Goal: Find specific page/section: Find specific page/section

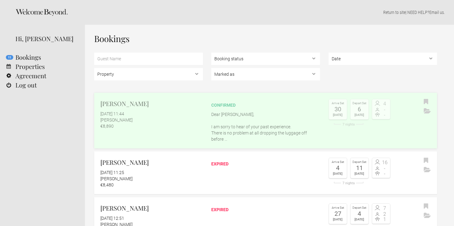
click at [261, 99] on div "confirmed Dear Dominik, I am sorry to hear of your past experience. There is no…" at bounding box center [265, 120] width 109 height 43
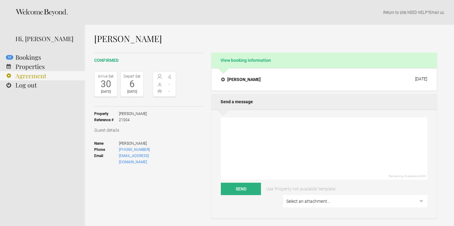
click at [36, 72] on link "Agreement" at bounding box center [42, 75] width 85 height 9
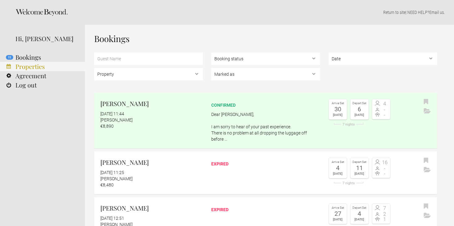
click at [33, 65] on link "Properties" at bounding box center [42, 66] width 85 height 9
